Goal: Navigation & Orientation: Find specific page/section

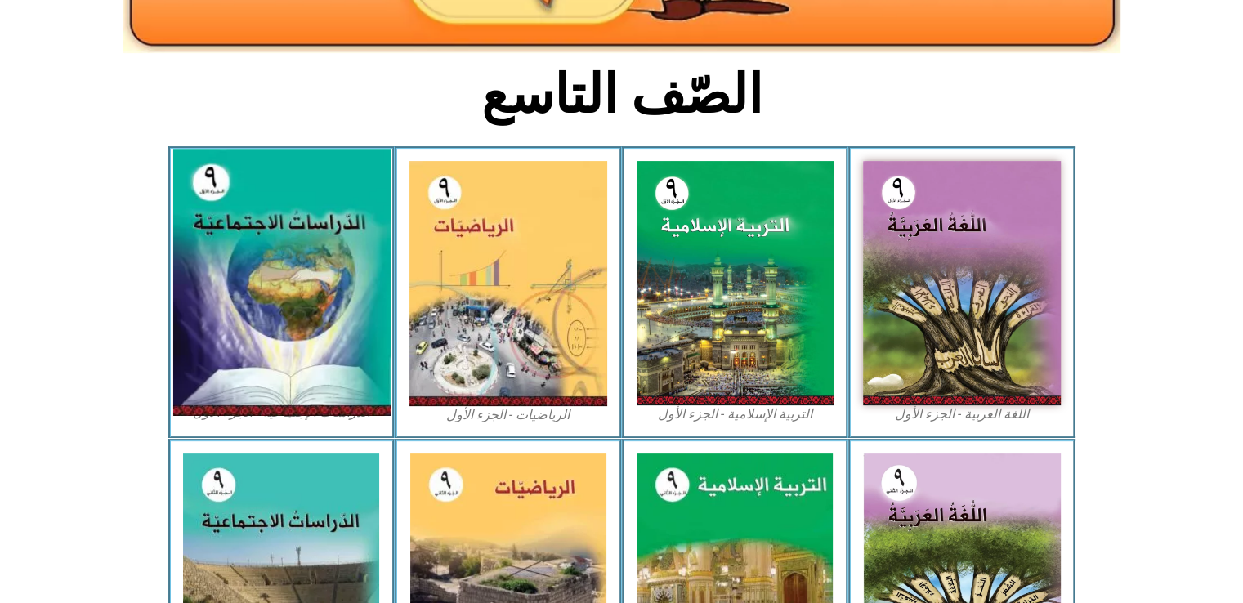
scroll to position [360, 0]
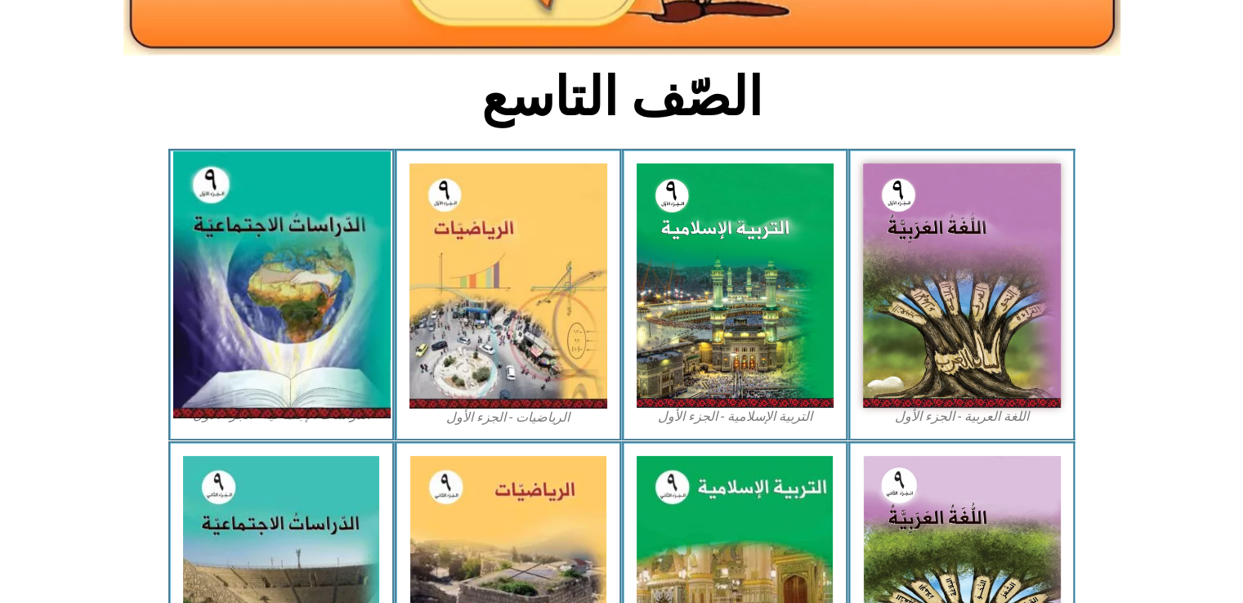
click at [284, 280] on img at bounding box center [280, 285] width 217 height 267
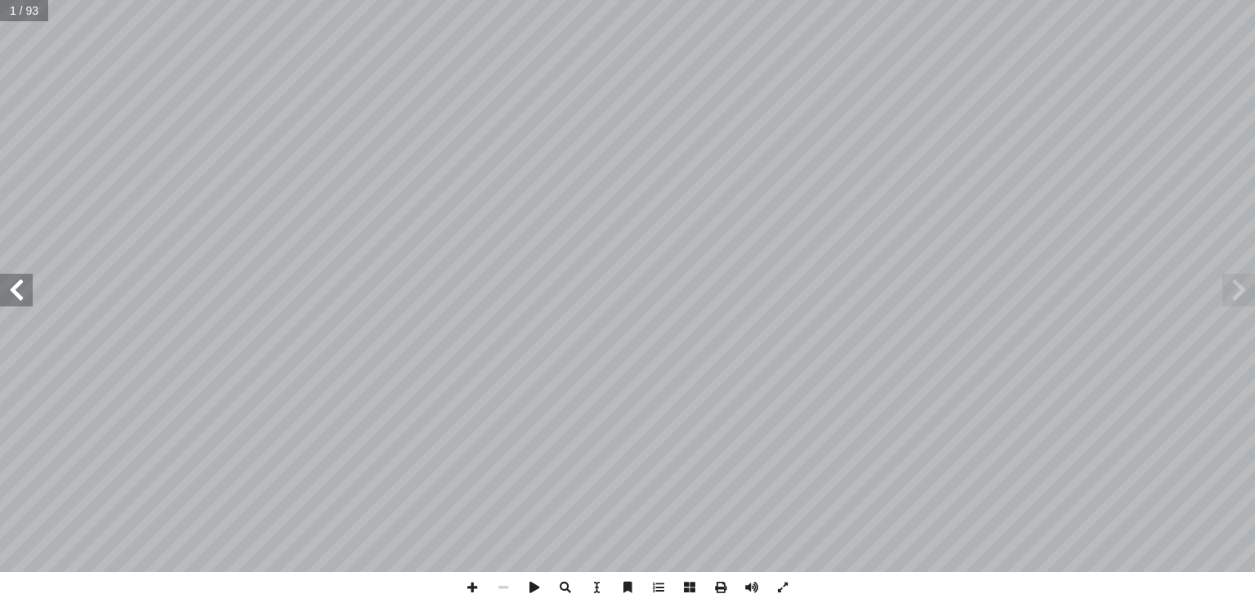
click at [1247, 305] on span at bounding box center [1239, 290] width 33 height 33
click at [1242, 290] on span at bounding box center [1239, 290] width 33 height 33
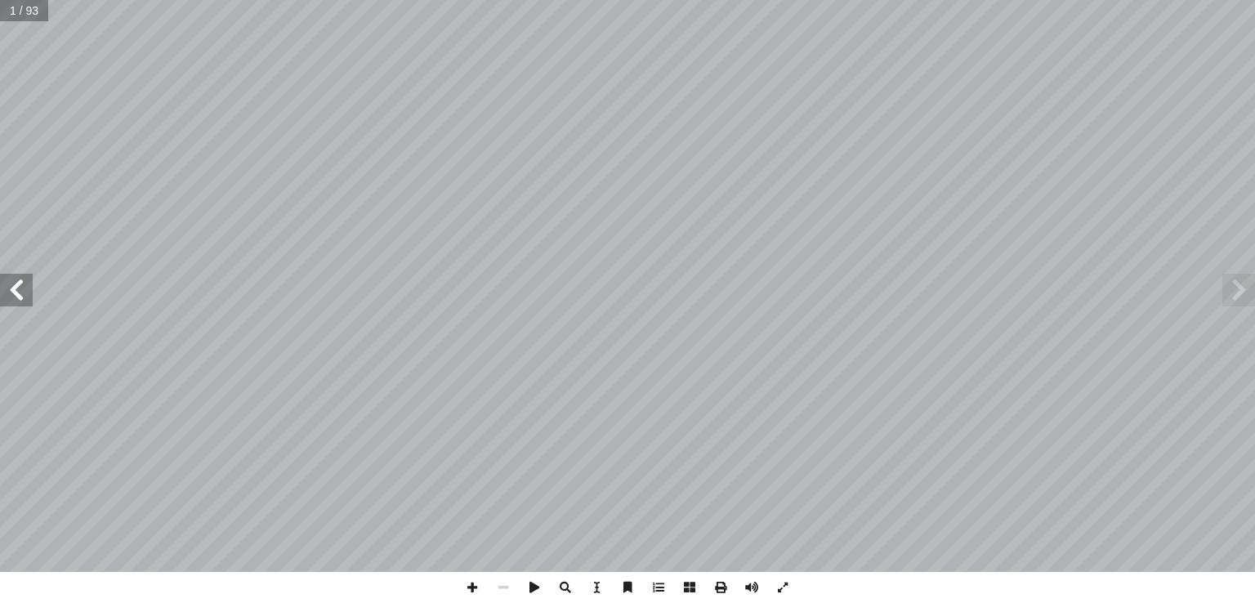
click at [1242, 290] on span at bounding box center [1239, 290] width 33 height 33
click at [1242, 281] on span at bounding box center [1239, 290] width 33 height 33
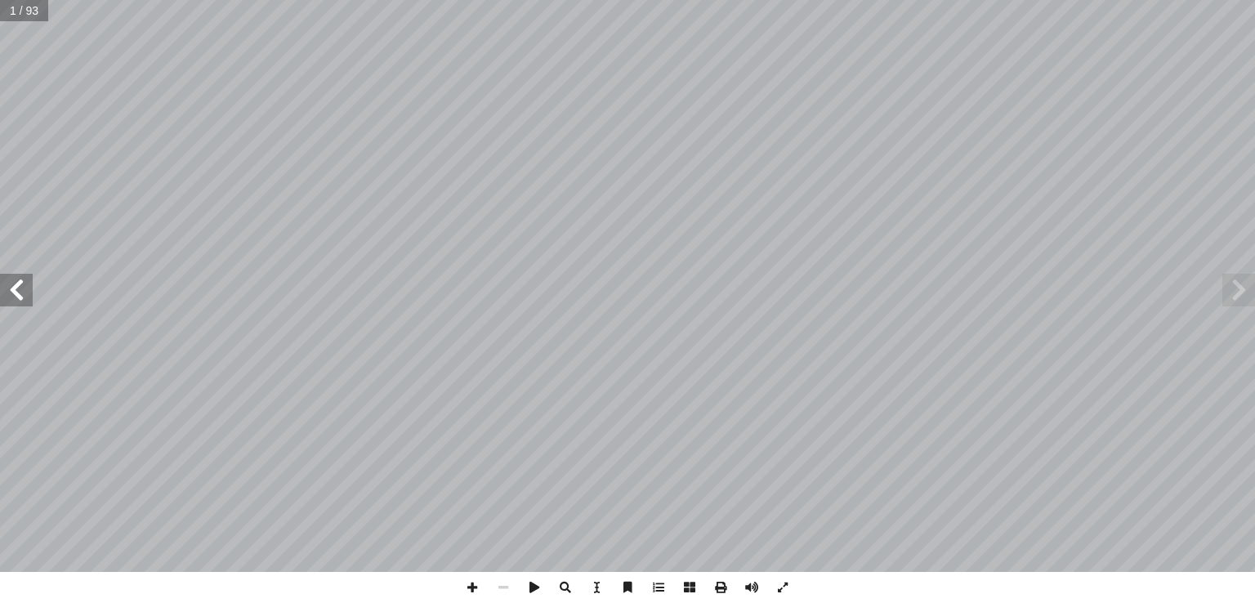
click at [1242, 281] on span at bounding box center [1239, 290] width 33 height 33
click at [4, 294] on span at bounding box center [16, 290] width 33 height 33
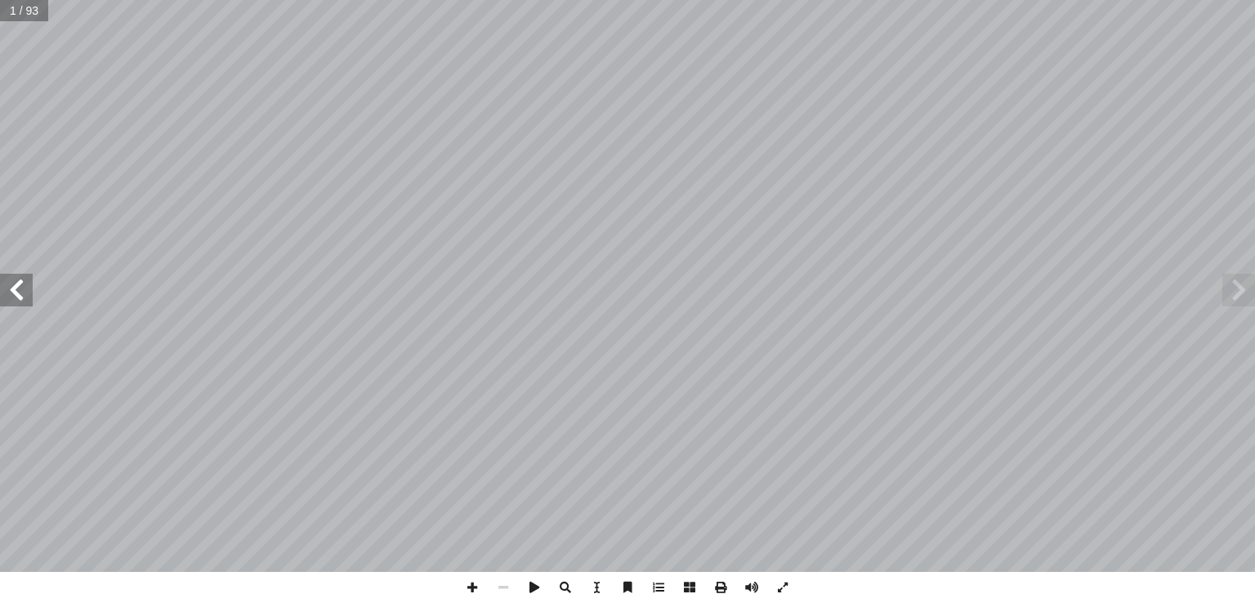
click at [4, 294] on span at bounding box center [16, 290] width 33 height 33
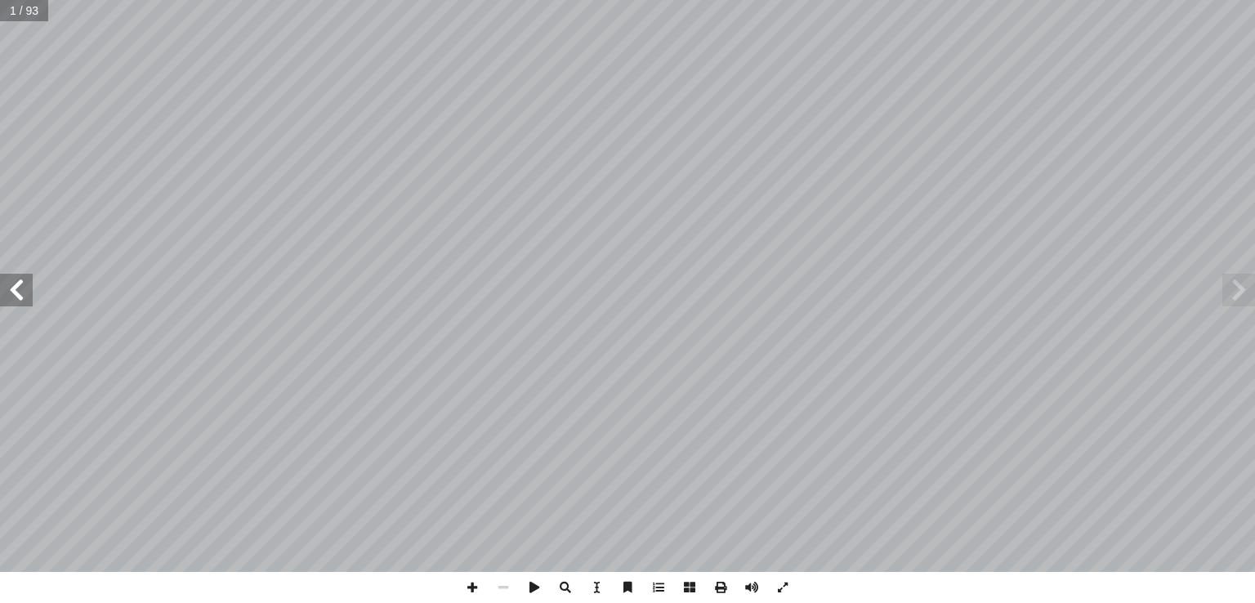
click at [4, 294] on span at bounding box center [16, 290] width 33 height 33
click at [16, 293] on span at bounding box center [16, 290] width 33 height 33
click at [1236, 294] on span at bounding box center [1239, 290] width 33 height 33
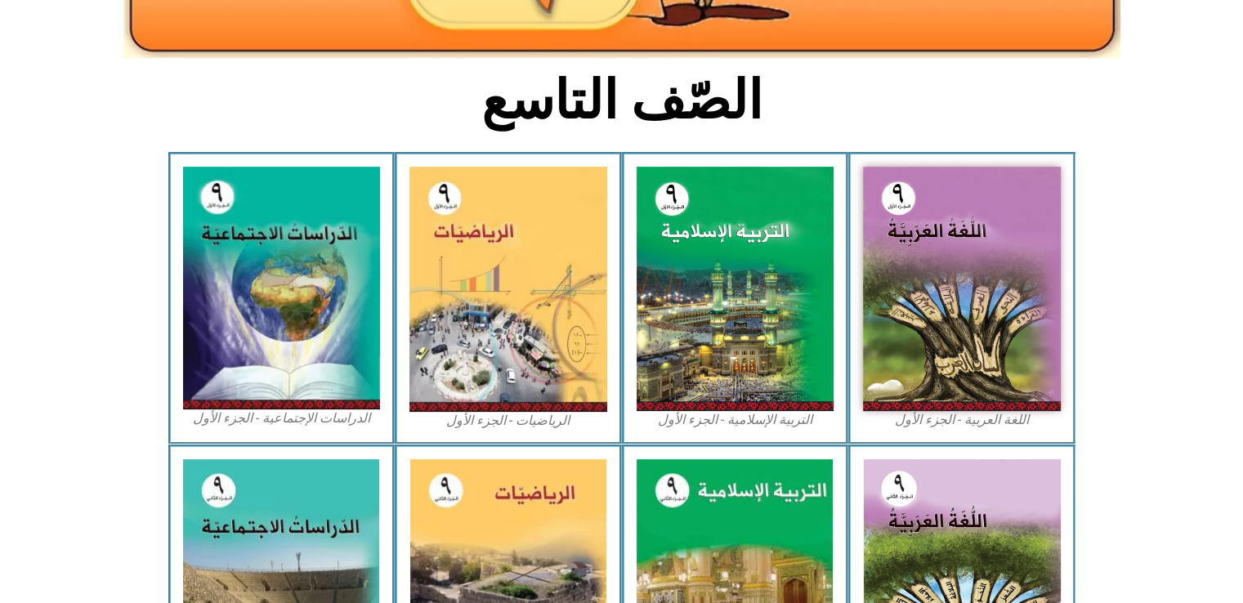
scroll to position [360, 0]
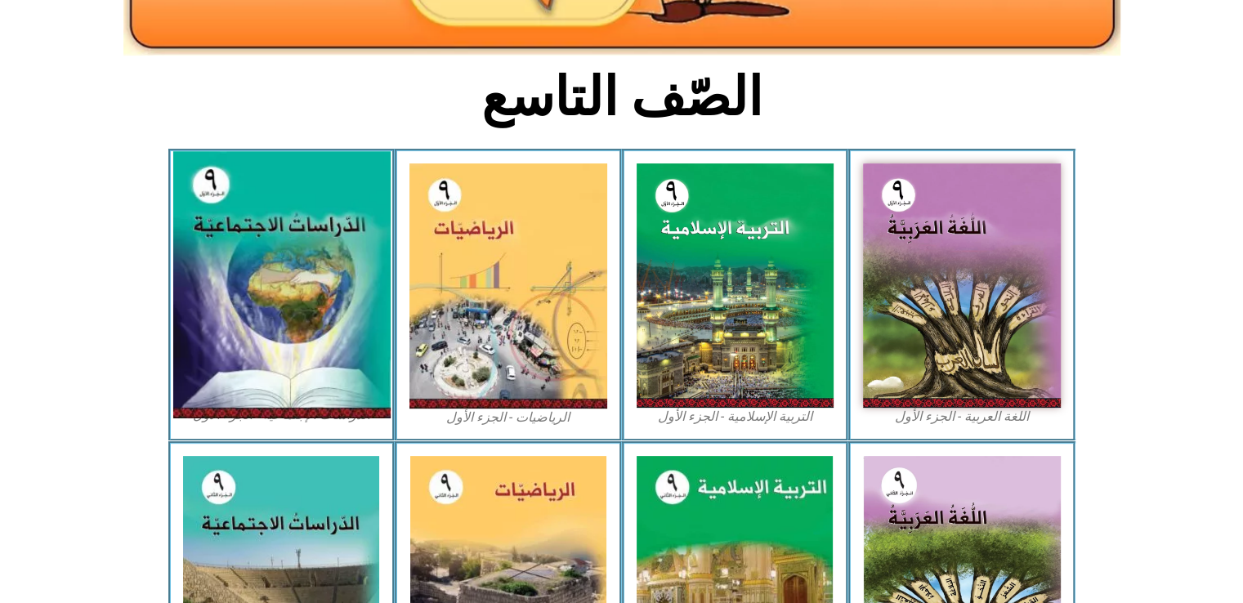
click at [314, 337] on img at bounding box center [280, 285] width 217 height 267
click at [309, 280] on img at bounding box center [280, 285] width 217 height 267
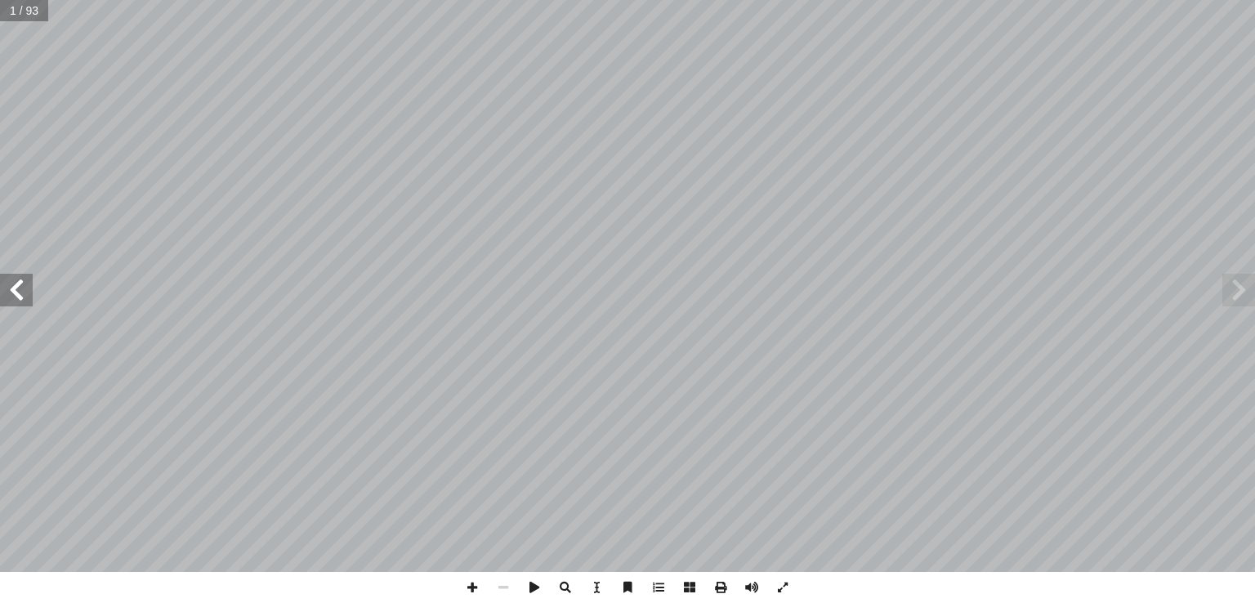
click at [27, 288] on span at bounding box center [16, 290] width 33 height 33
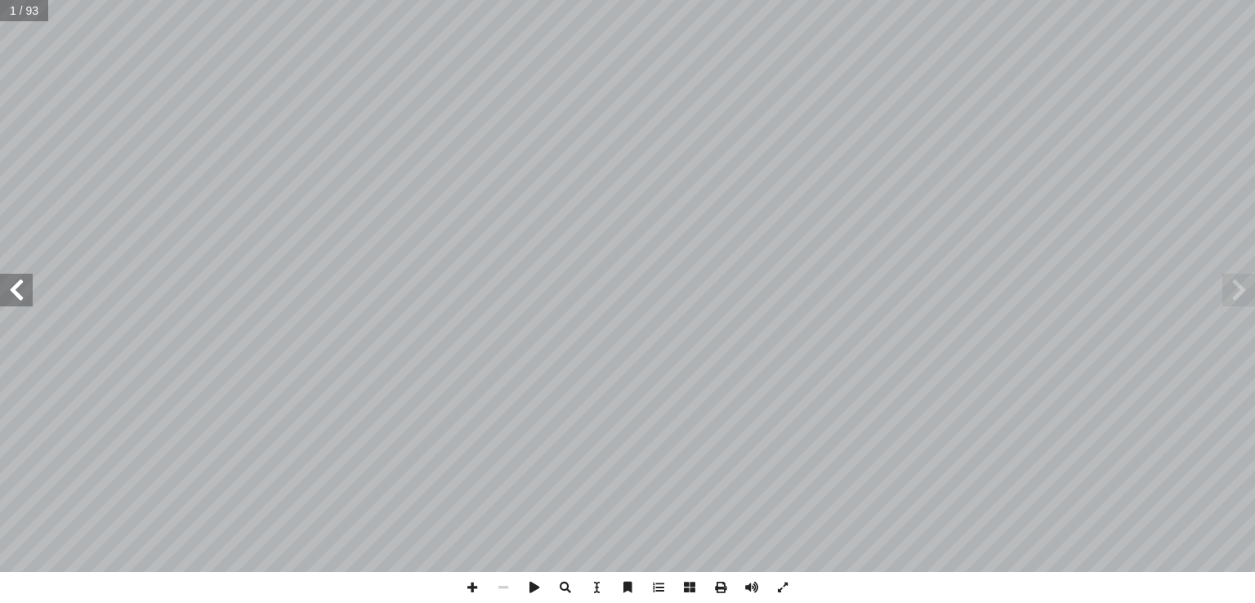
click at [27, 288] on span at bounding box center [16, 290] width 33 height 33
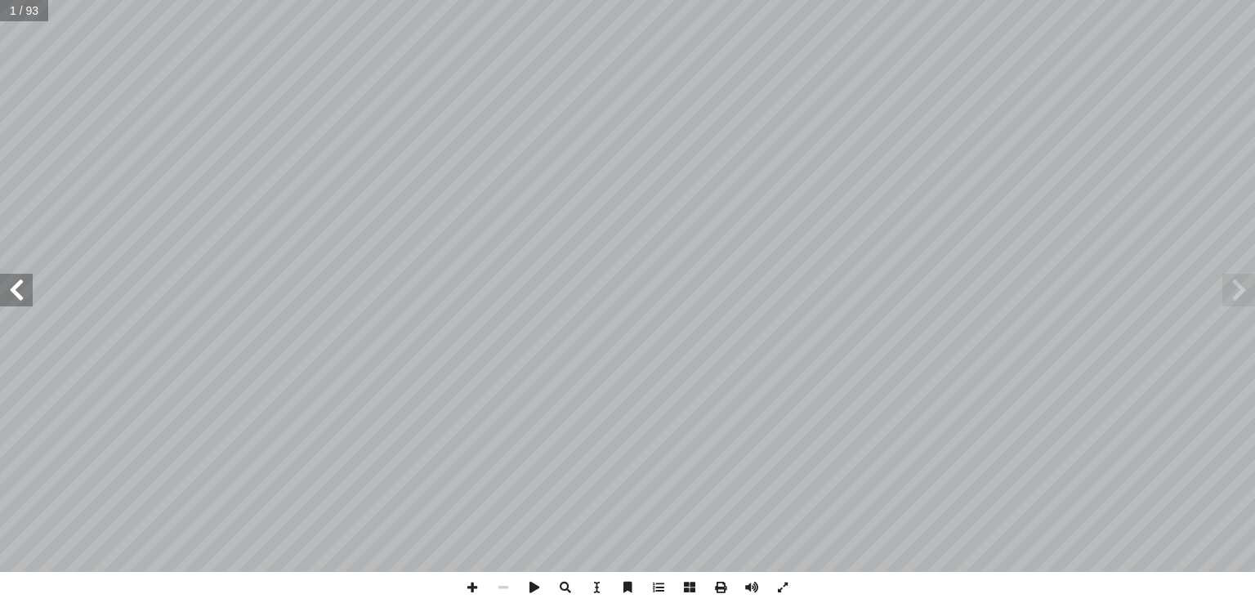
click at [27, 288] on span at bounding box center [16, 290] width 33 height 33
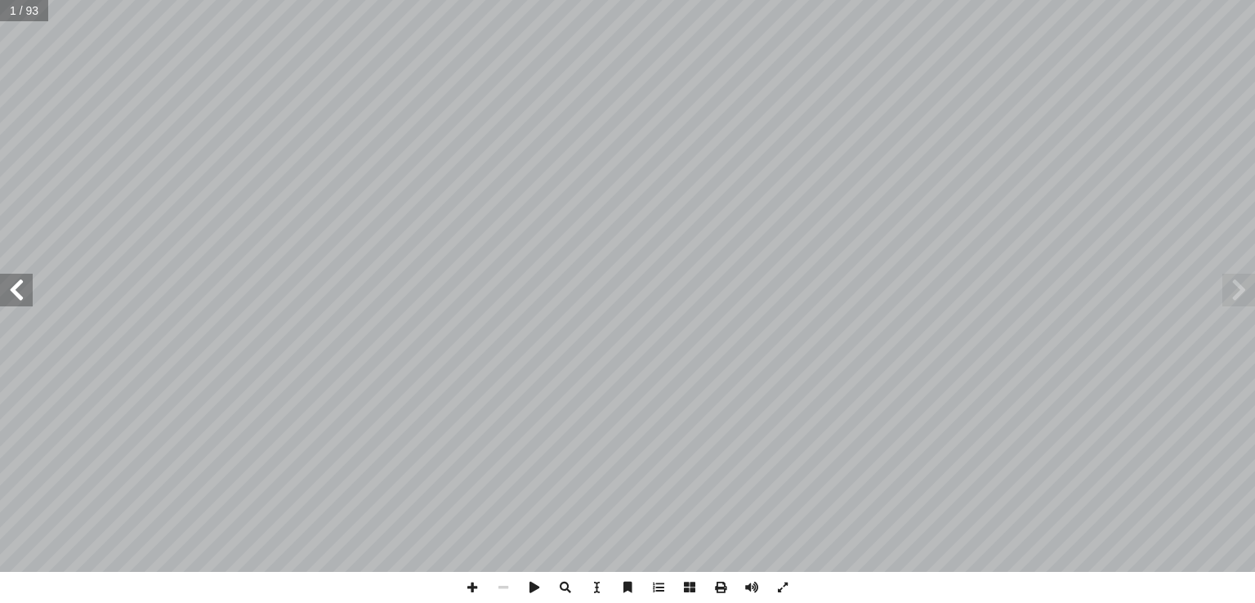
click at [27, 288] on span at bounding box center [16, 290] width 33 height 33
click at [776, 582] on span at bounding box center [782, 587] width 31 height 31
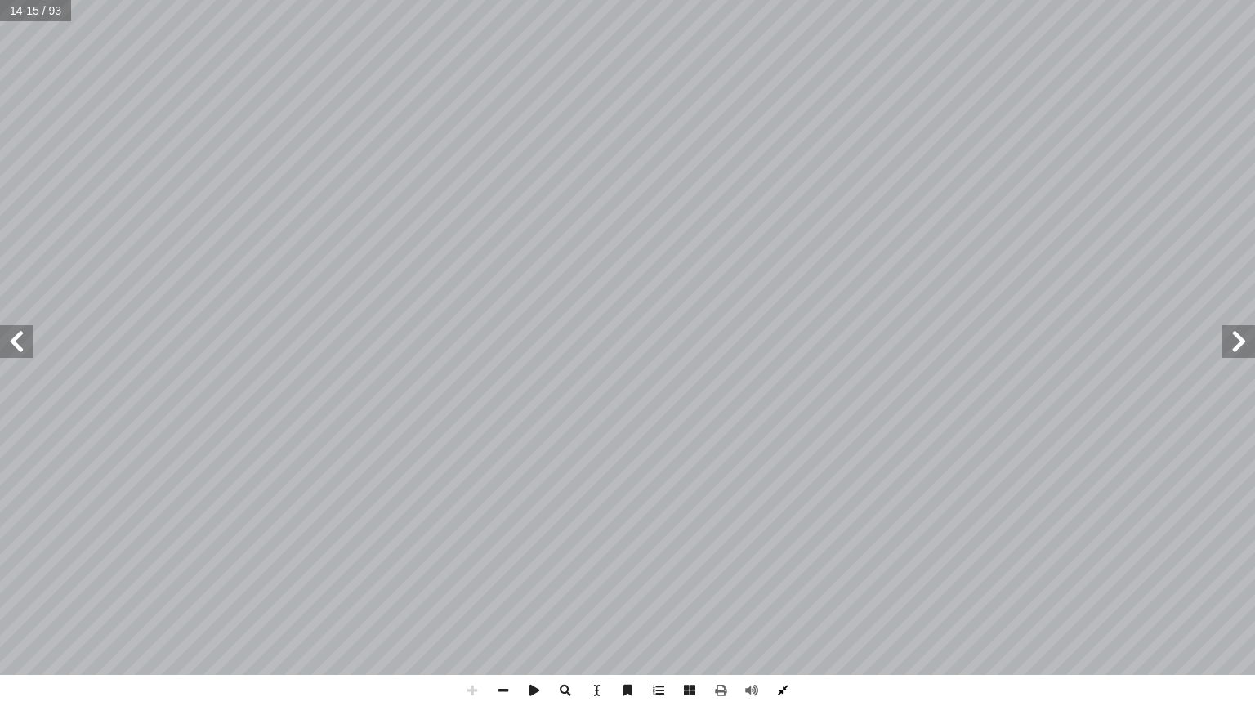
click at [781, 602] on span at bounding box center [782, 690] width 31 height 31
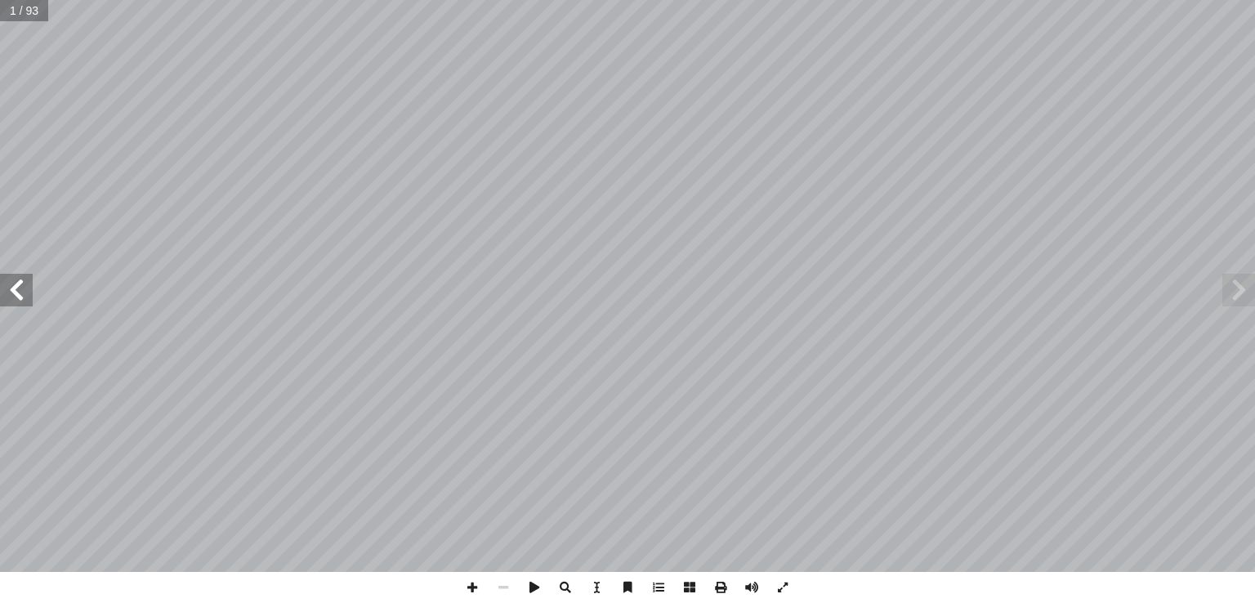
click at [10, 295] on div "ة َّ الاجتماعي ُ راسات ِّ الد ليف: أ ا ّ فريق الت )ا ً ق ّ بو بكر (منس أ مين � …" at bounding box center [627, 286] width 1255 height 572
click at [10, 295] on span at bounding box center [16, 290] width 33 height 33
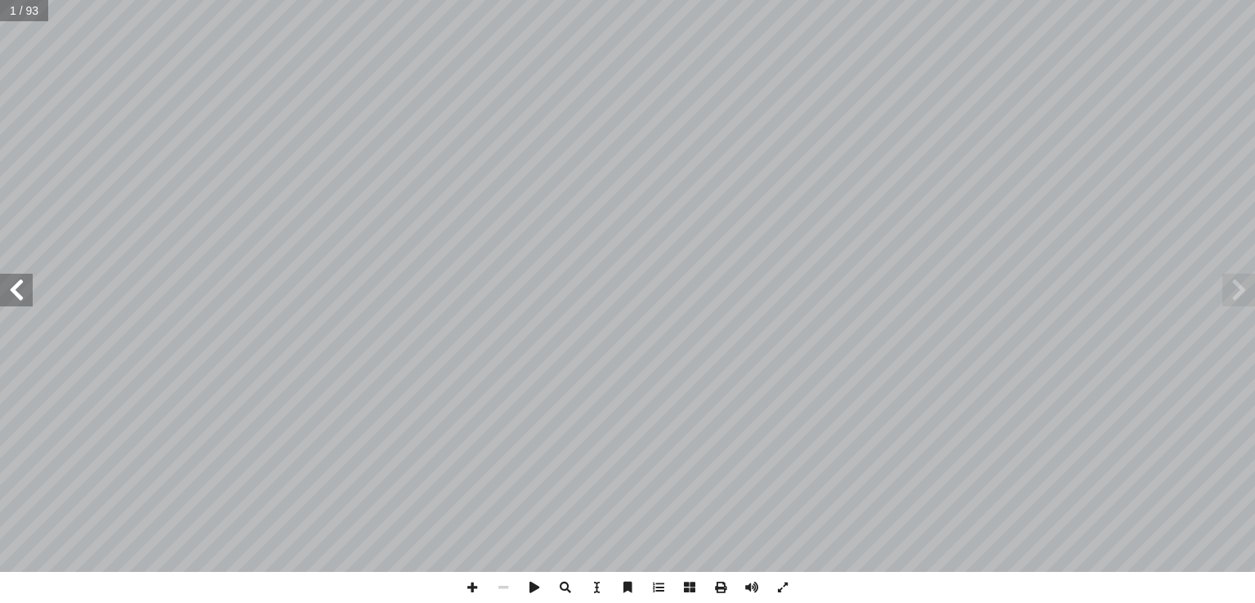
click at [10, 295] on span at bounding box center [16, 290] width 33 height 33
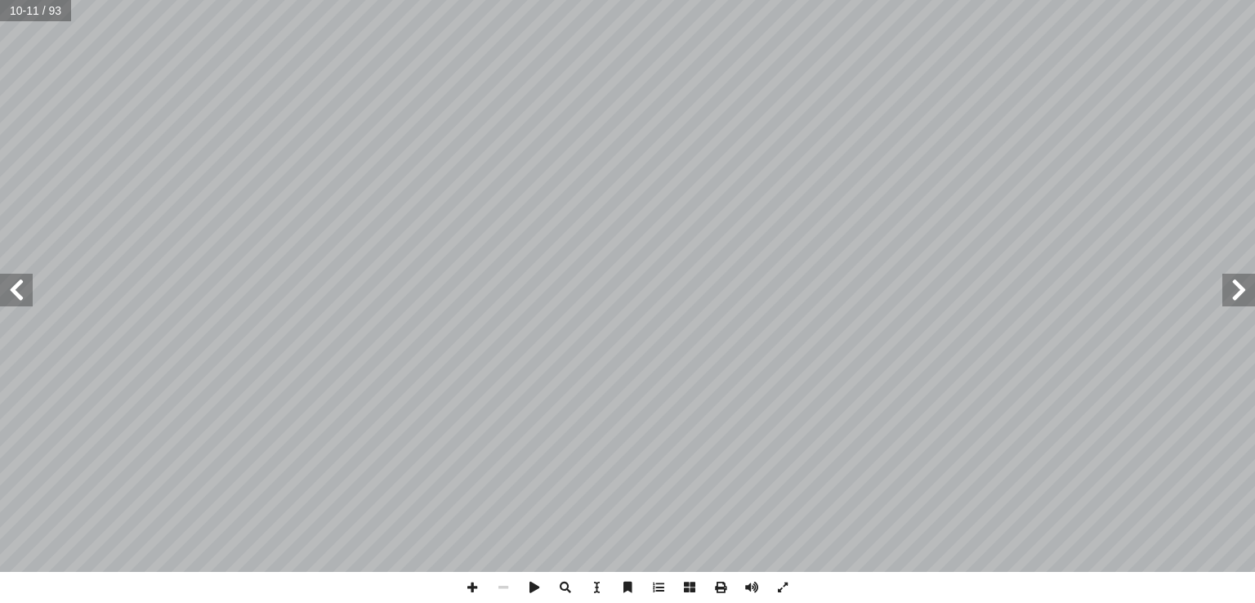
click at [10, 295] on span at bounding box center [16, 290] width 33 height 33
click at [778, 585] on span at bounding box center [782, 587] width 31 height 31
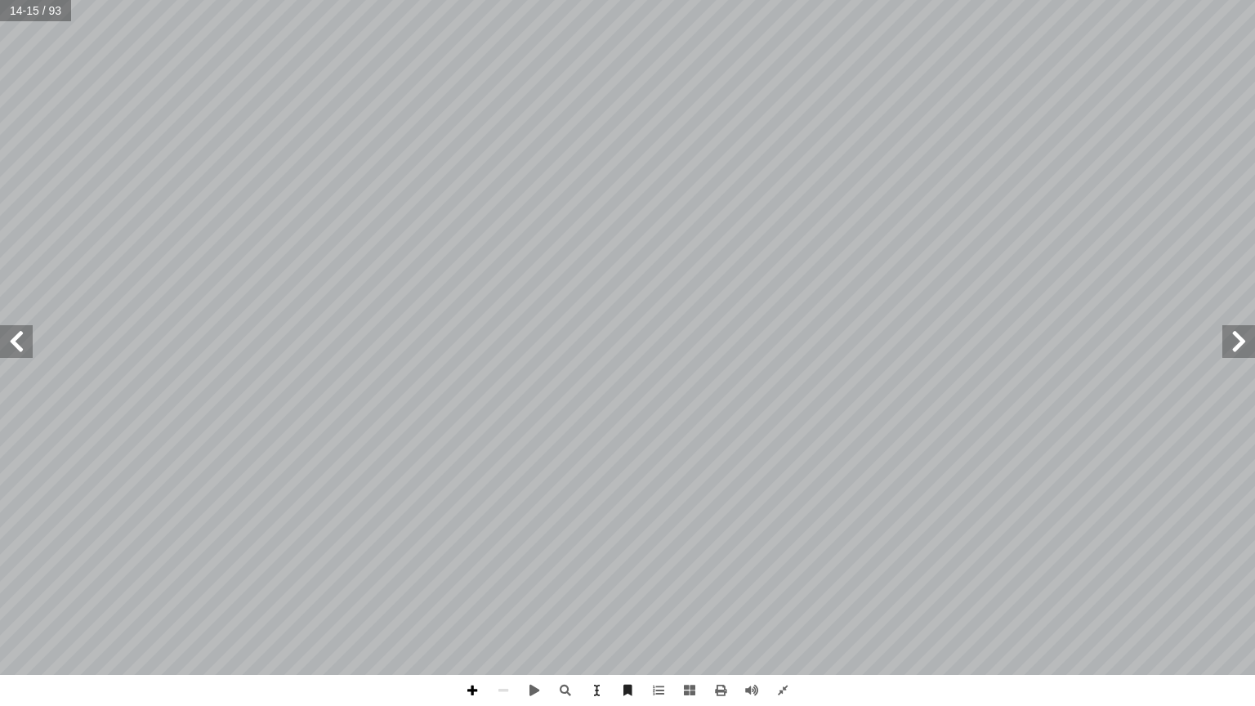
click at [465, 602] on span at bounding box center [472, 690] width 31 height 31
